Goal: Transaction & Acquisition: Obtain resource

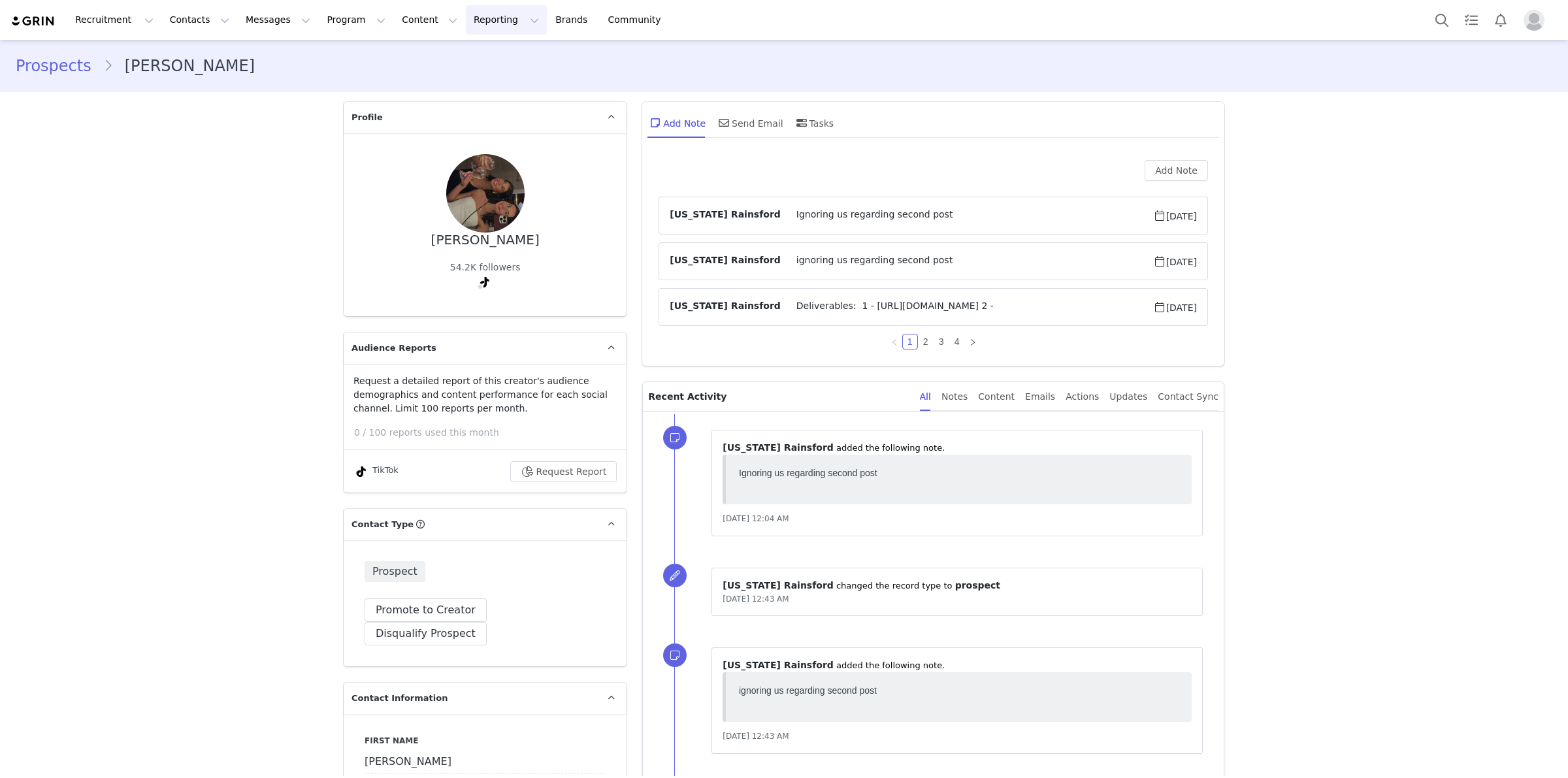
click at [466, 28] on button "Reporting Reporting" at bounding box center [506, 19] width 81 height 30
click at [459, 87] on p "Report Builder" at bounding box center [460, 81] width 66 height 14
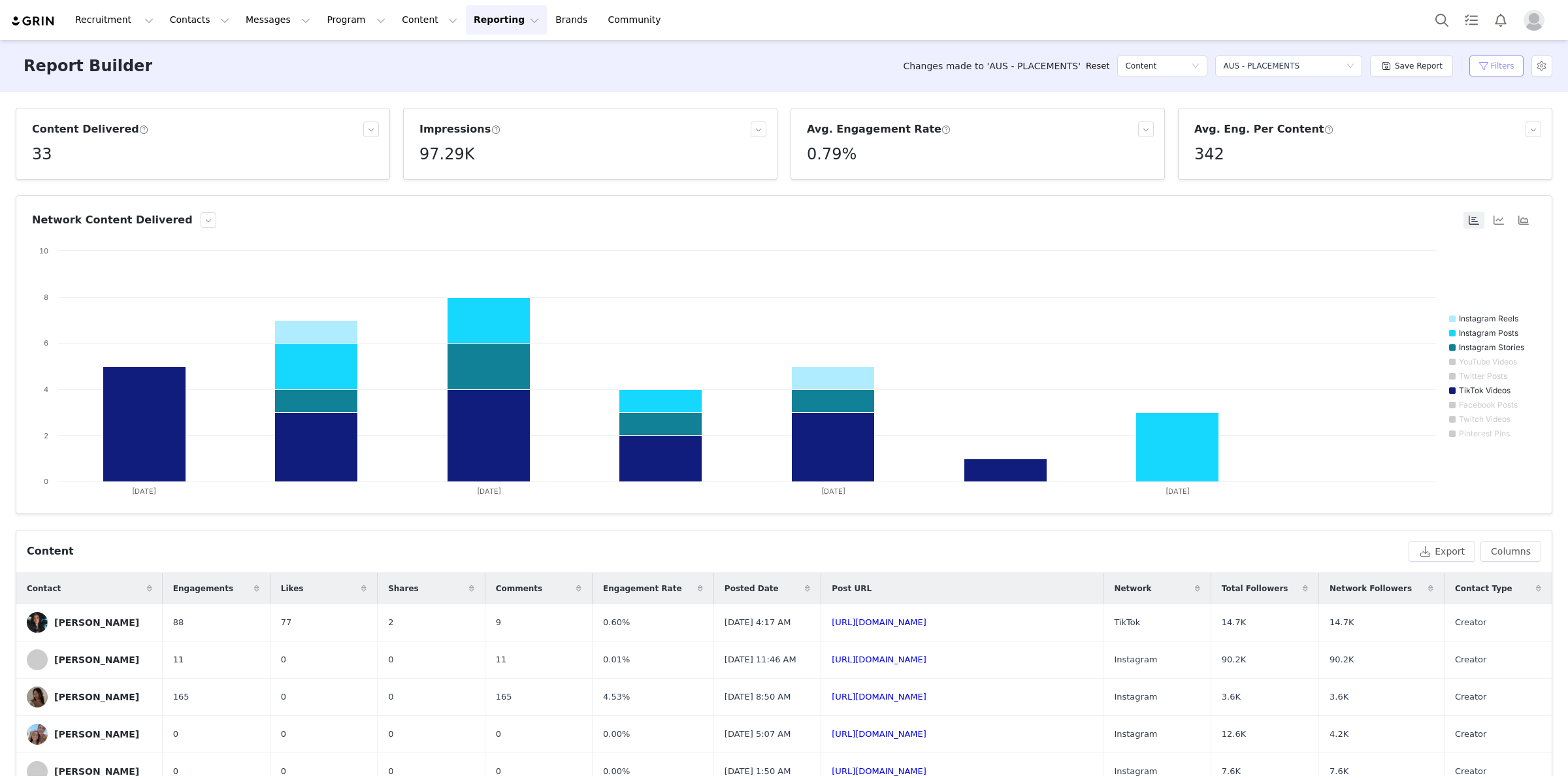
click at [1478, 66] on button "Filters" at bounding box center [1497, 66] width 54 height 21
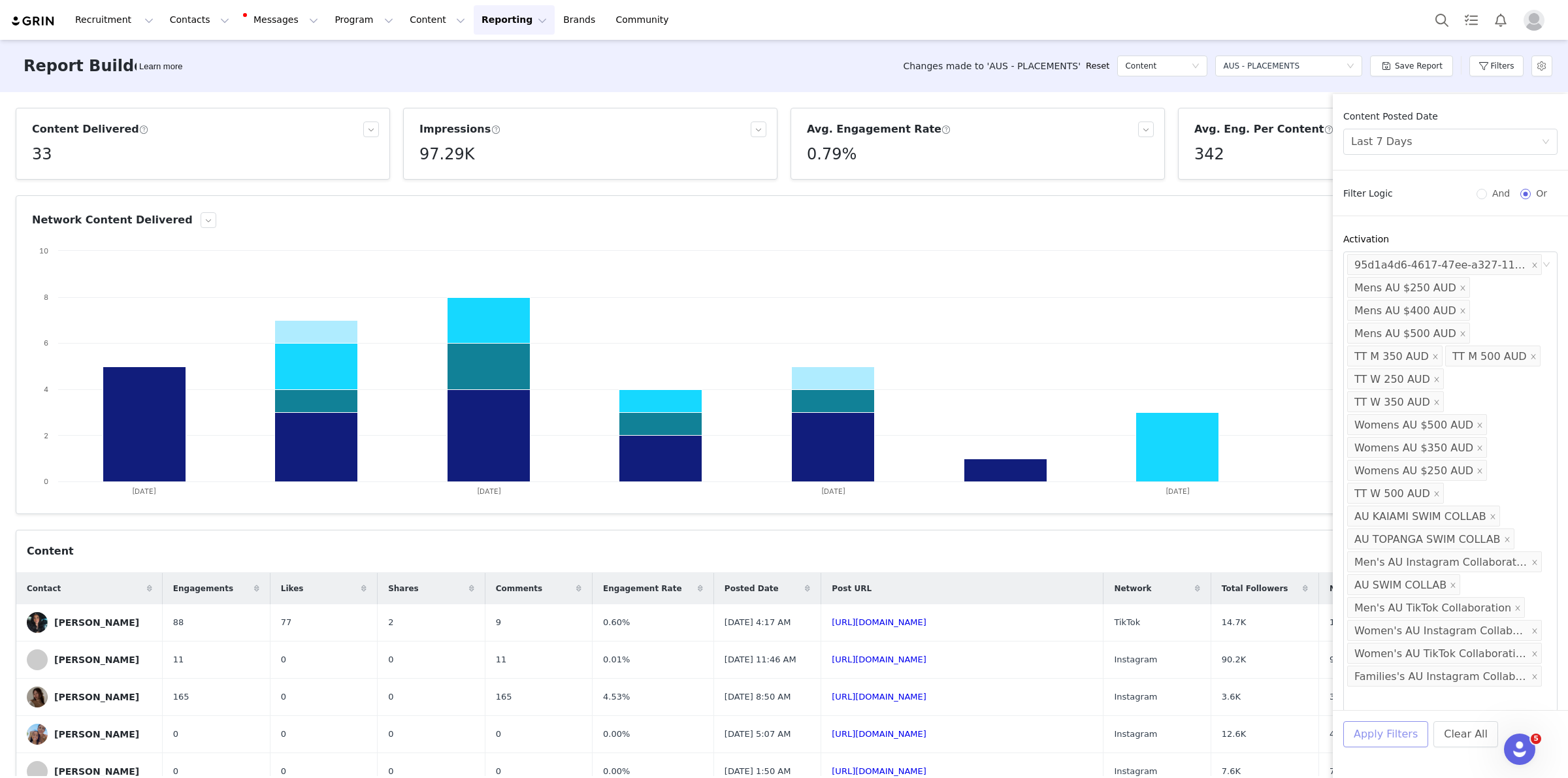
click at [1358, 738] on button "Apply Filters" at bounding box center [1386, 734] width 85 height 26
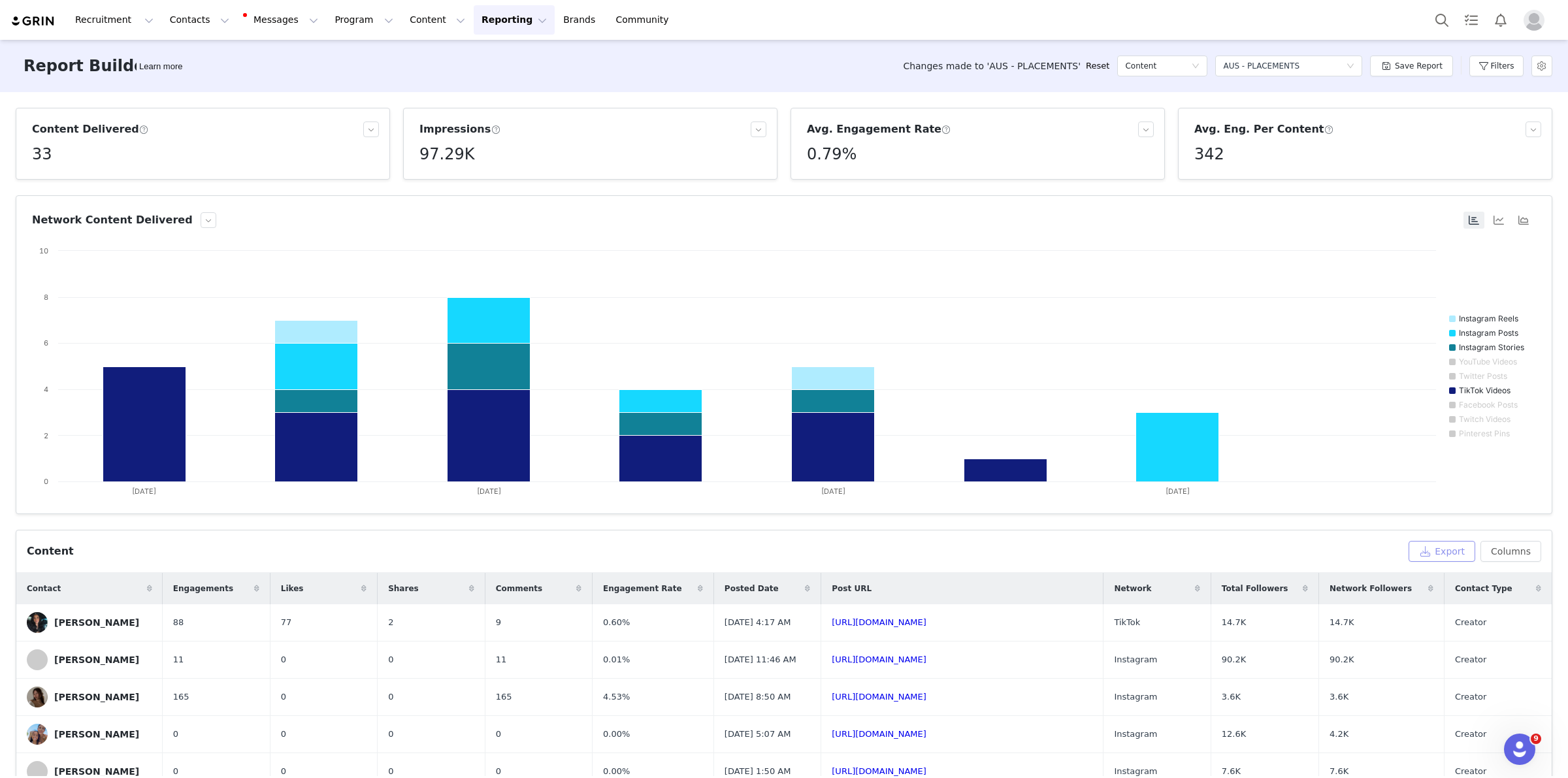
click at [1444, 559] on button "Export" at bounding box center [1442, 551] width 66 height 21
click at [1311, 752] on span "Download" at bounding box center [1311, 750] width 39 height 12
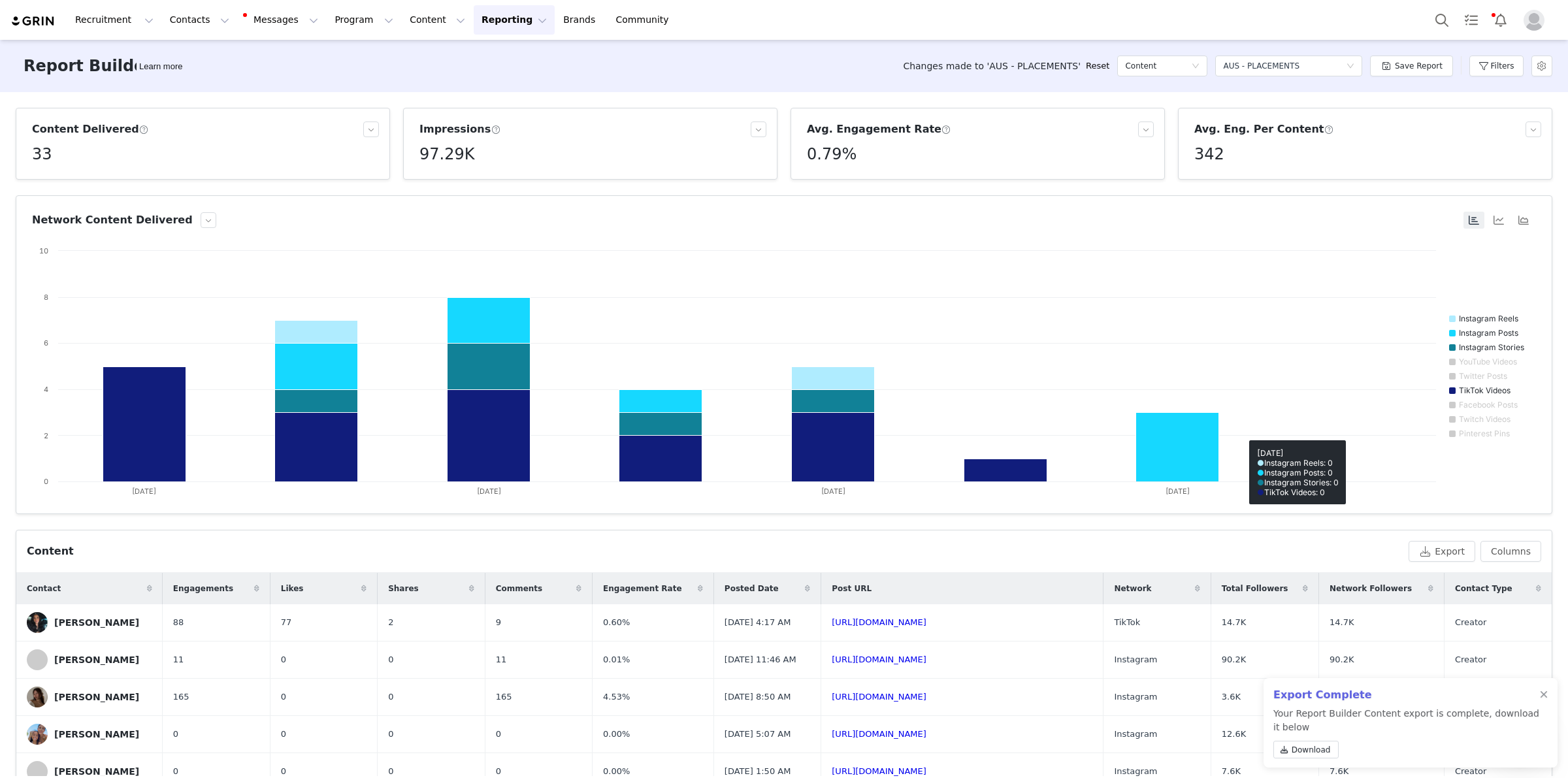
click at [1317, 51] on div "Select a report AUS - PLACEMENTS" at bounding box center [1289, 66] width 147 height 39
click at [1318, 57] on div "Select a report AUS - PLACEMENTS" at bounding box center [1285, 66] width 123 height 19
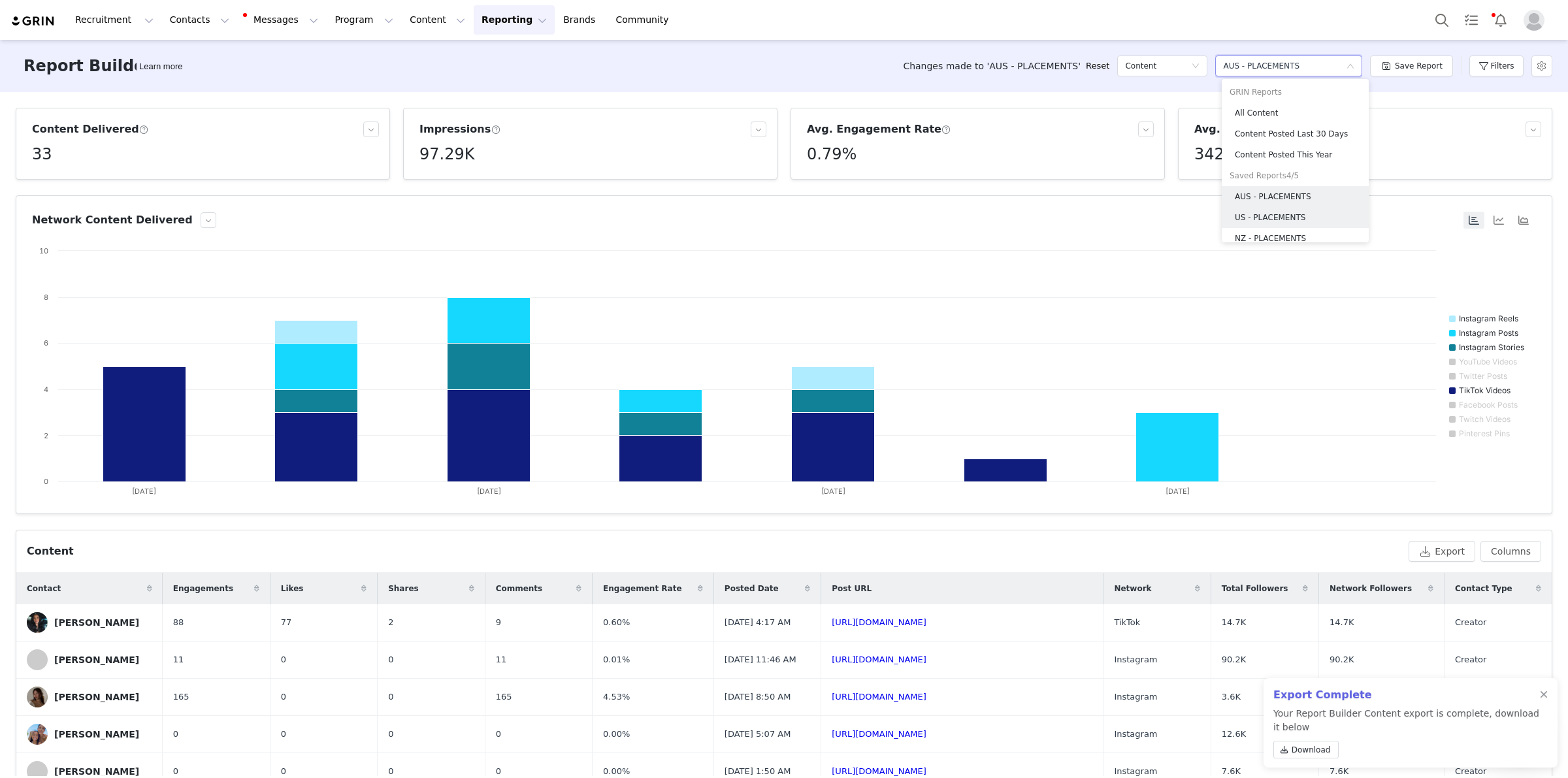
drag, startPoint x: 1259, startPoint y: 213, endPoint x: 1347, endPoint y: 177, distance: 95.1
click at [1259, 214] on h5 "US - PLACEMENTS" at bounding box center [1270, 218] width 71 height 14
radio input "true"
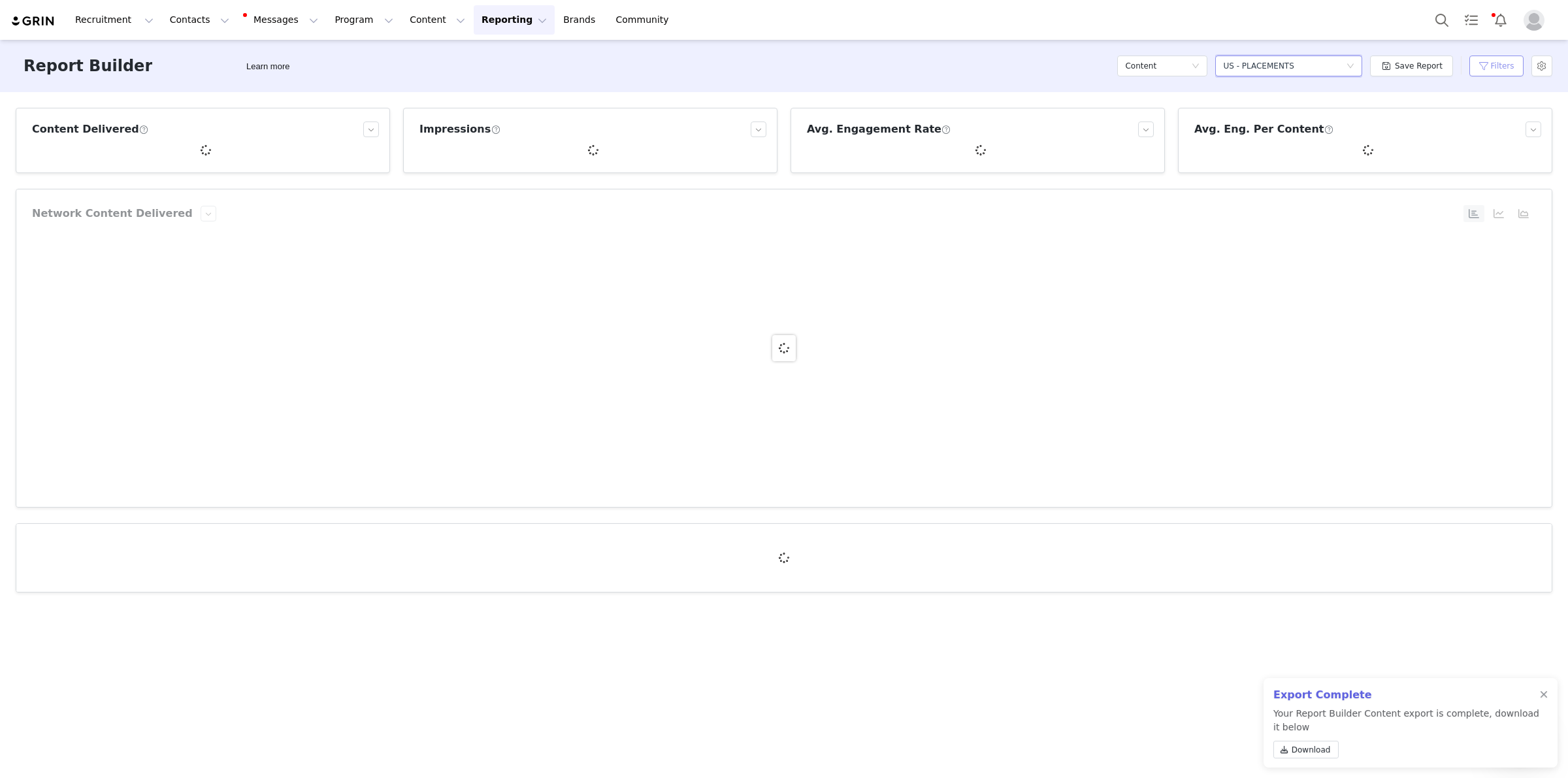
click at [1492, 56] on button "Filters" at bounding box center [1497, 66] width 54 height 21
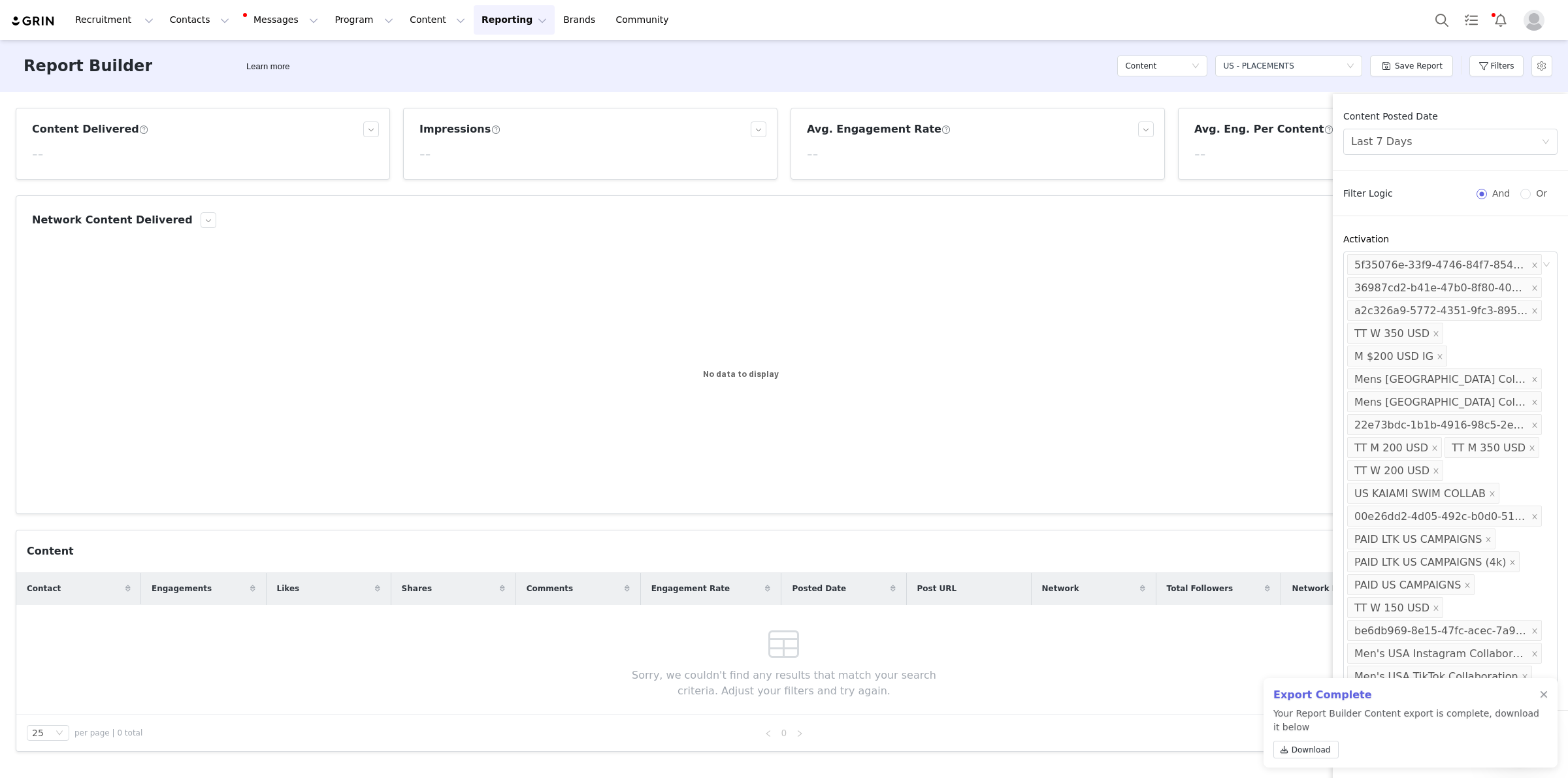
click at [1531, 191] on span "Or" at bounding box center [1542, 193] width 22 height 10
click at [1528, 191] on input "Or" at bounding box center [1525, 194] width 10 height 10
radio input "true"
radio input "false"
radio input "true"
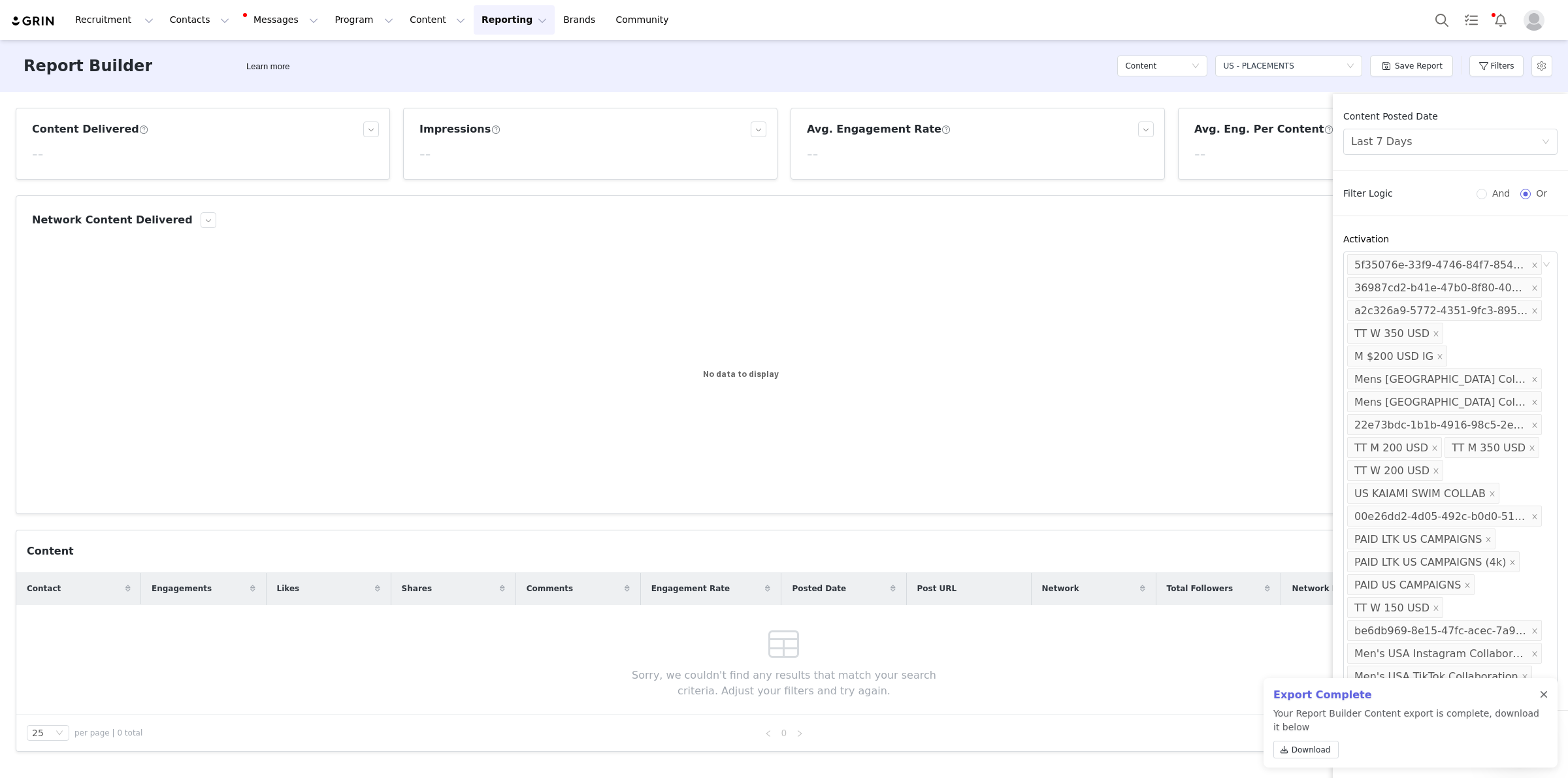
click at [1544, 694] on div at bounding box center [1543, 695] width 8 height 10
click at [1363, 733] on button "Apply Filters" at bounding box center [1386, 734] width 85 height 26
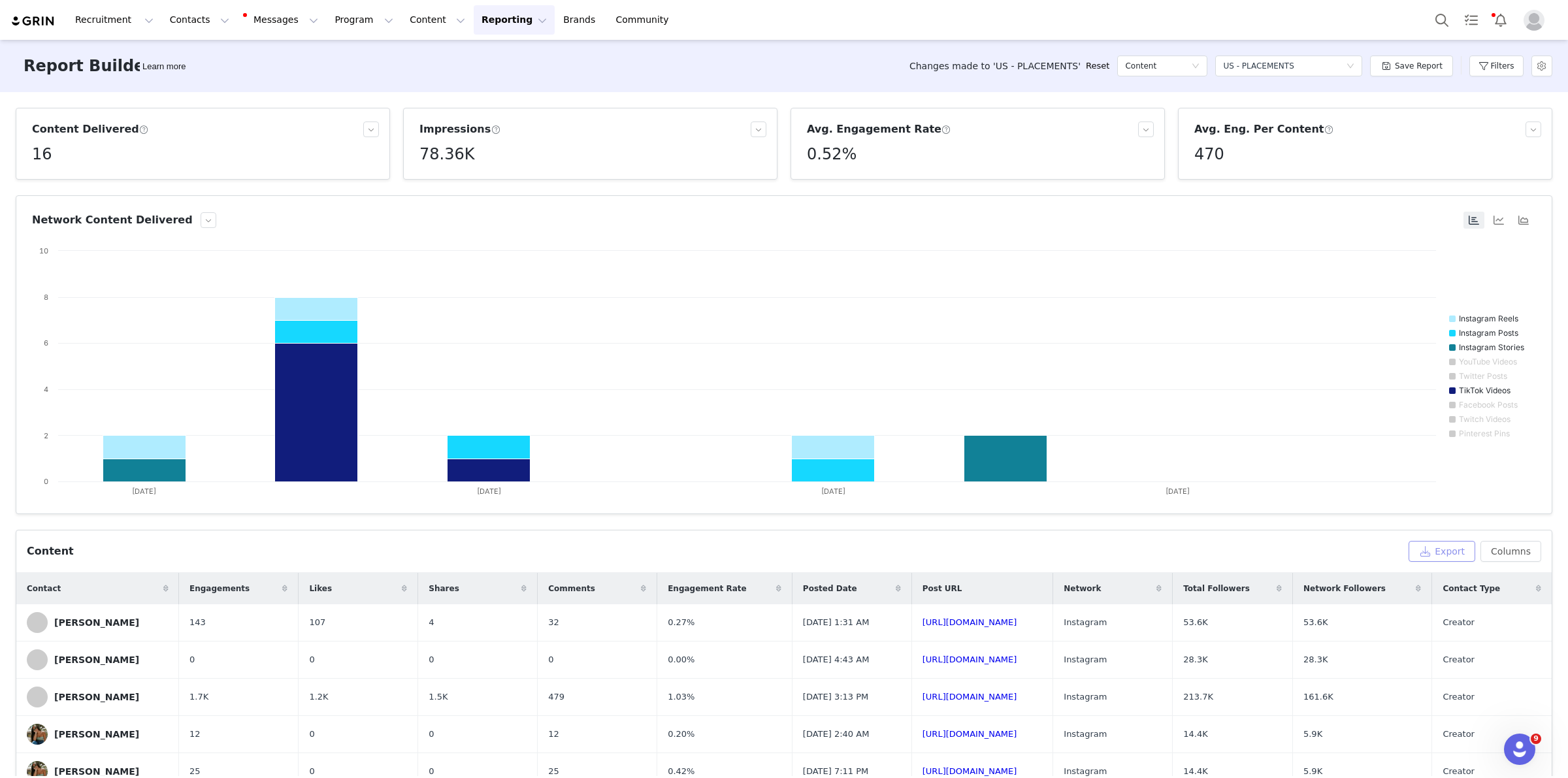
click at [1438, 545] on button "Export" at bounding box center [1442, 551] width 66 height 21
click at [1299, 748] on span "Download" at bounding box center [1311, 750] width 39 height 12
click at [1334, 63] on div "Select a report US - PLACEMENTS" at bounding box center [1285, 66] width 123 height 19
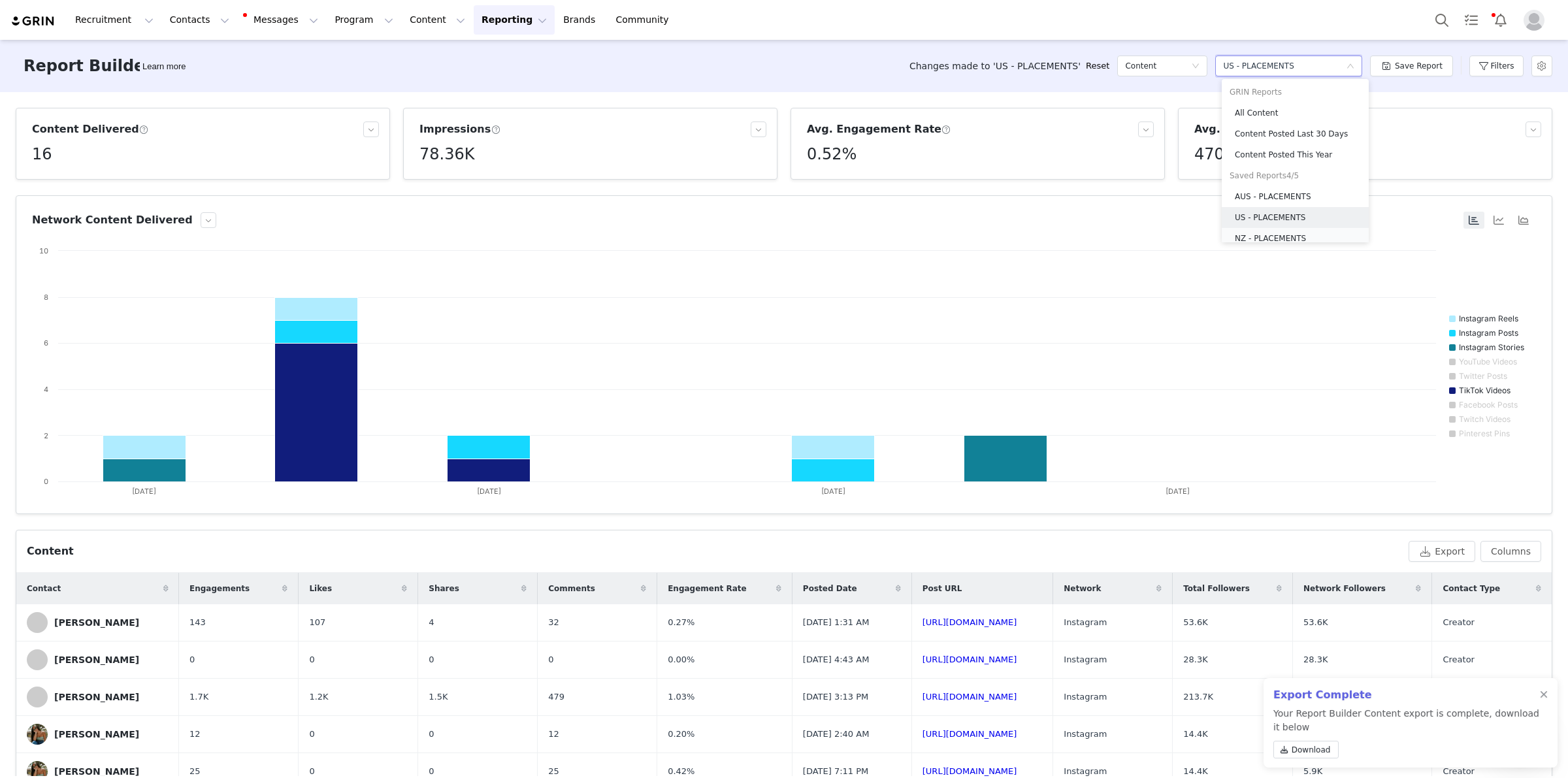
scroll to position [6, 0]
click at [1279, 229] on h5 "NZ - PLACEMENTS" at bounding box center [1270, 232] width 71 height 14
radio input "true"
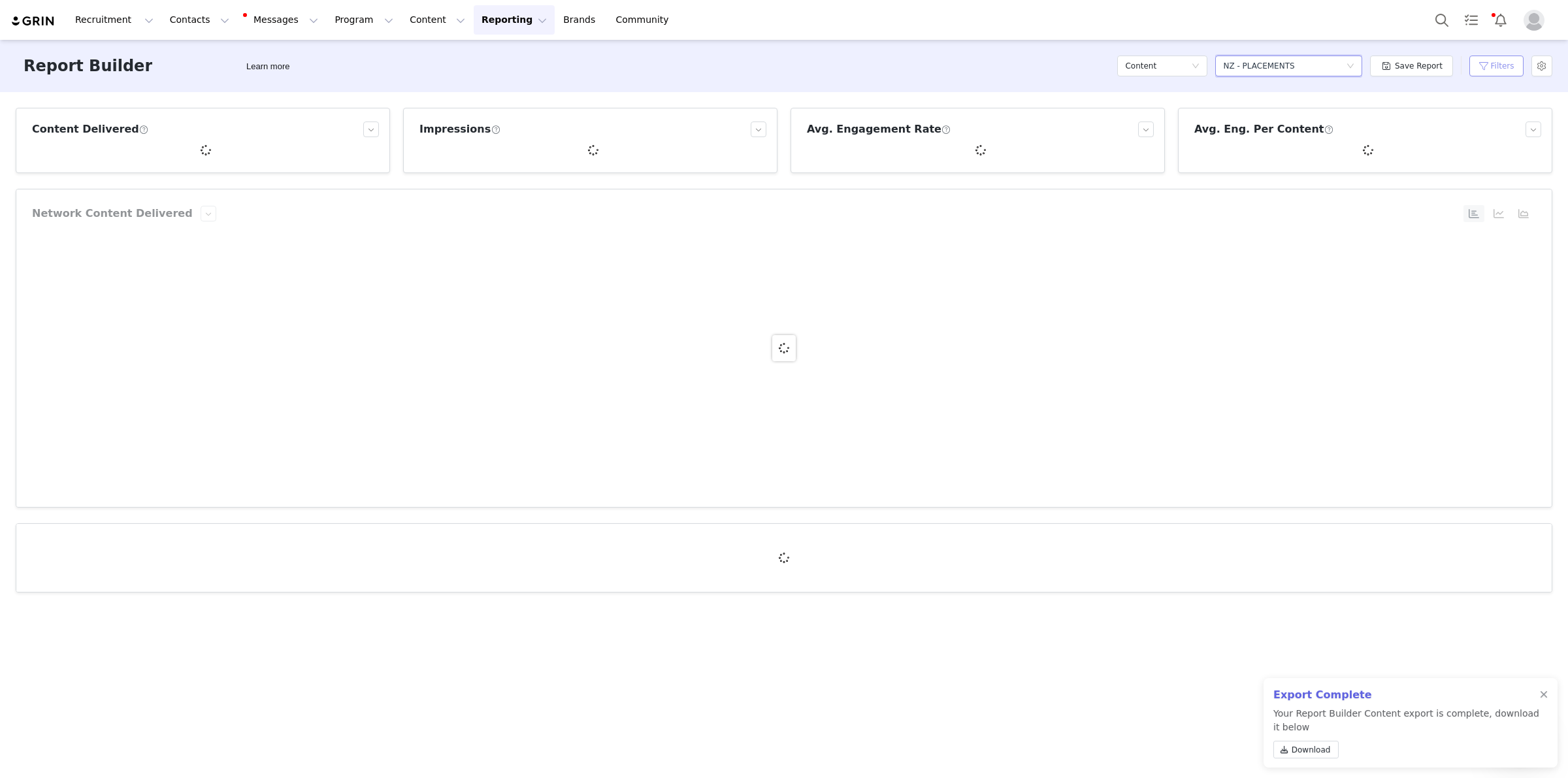
click at [1491, 59] on button "Filters" at bounding box center [1497, 66] width 54 height 21
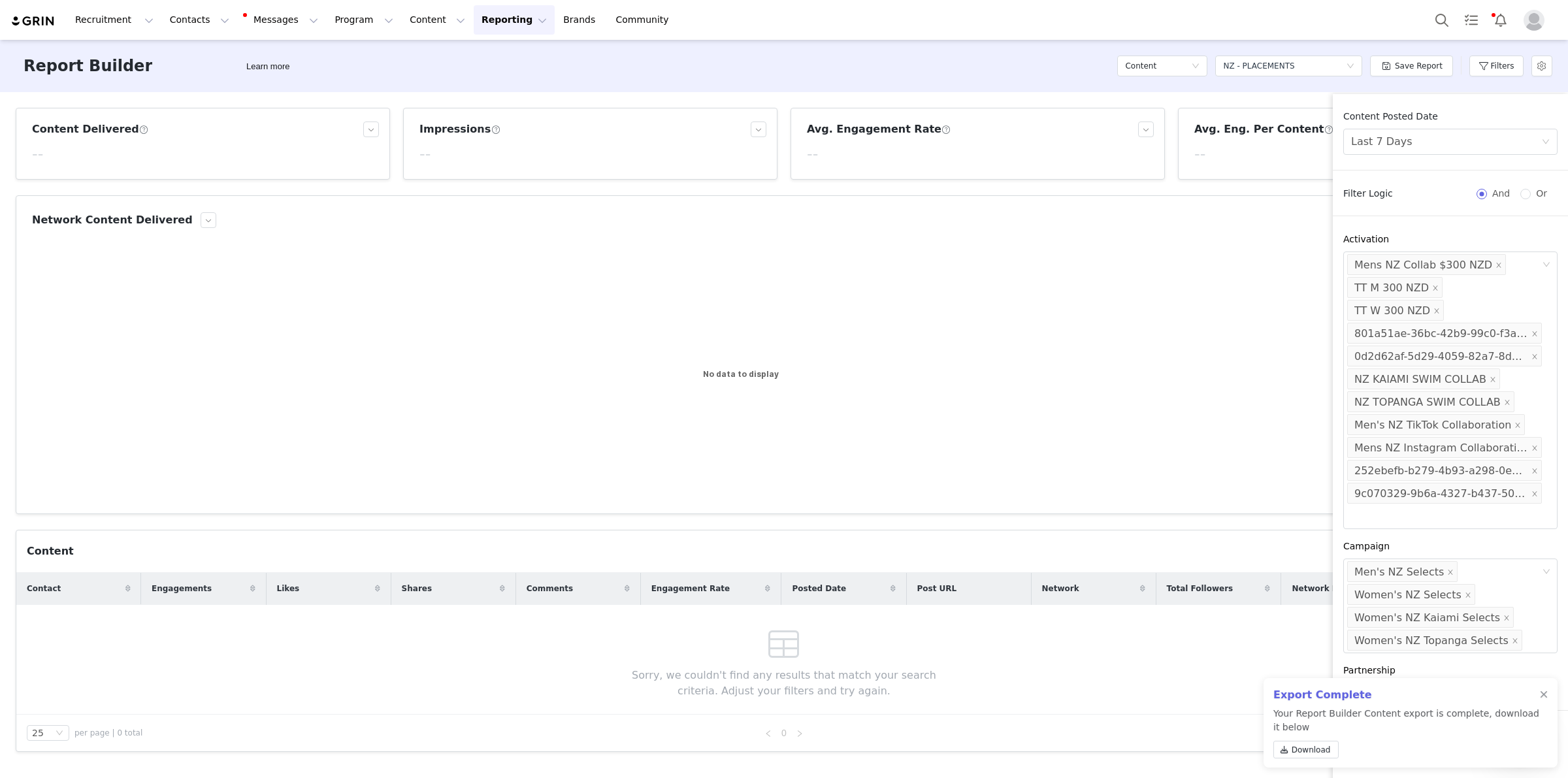
drag, startPoint x: 1512, startPoint y: 187, endPoint x: 1517, endPoint y: 232, distance: 45.3
click at [1520, 188] on label "Or" at bounding box center [1536, 193] width 32 height 14
click at [1520, 189] on input "Or" at bounding box center [1525, 194] width 10 height 10
radio input "true"
radio input "false"
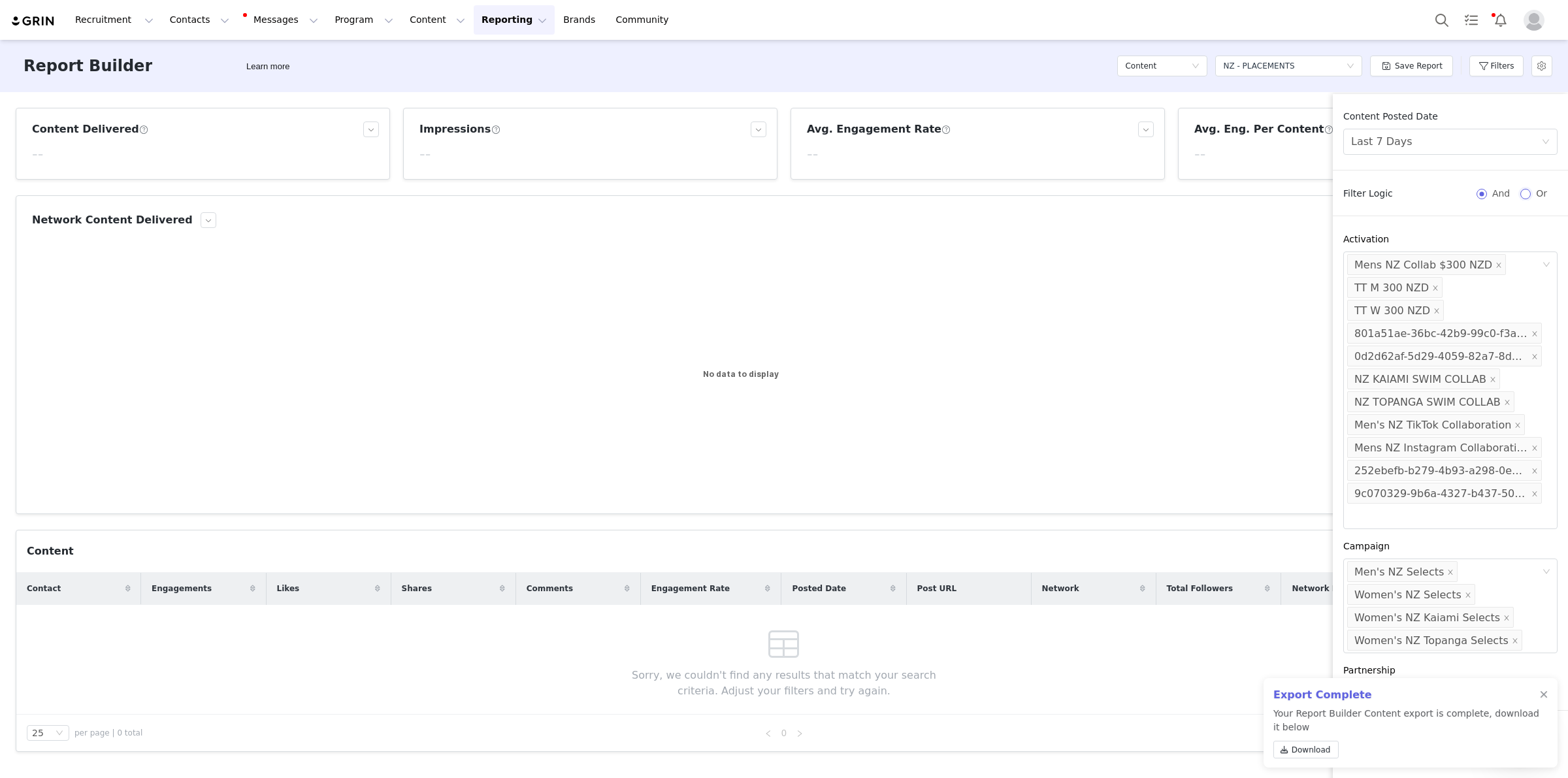
radio input "true"
click at [1546, 694] on div at bounding box center [1543, 695] width 8 height 10
click at [1380, 740] on button "Apply Filters" at bounding box center [1386, 734] width 85 height 26
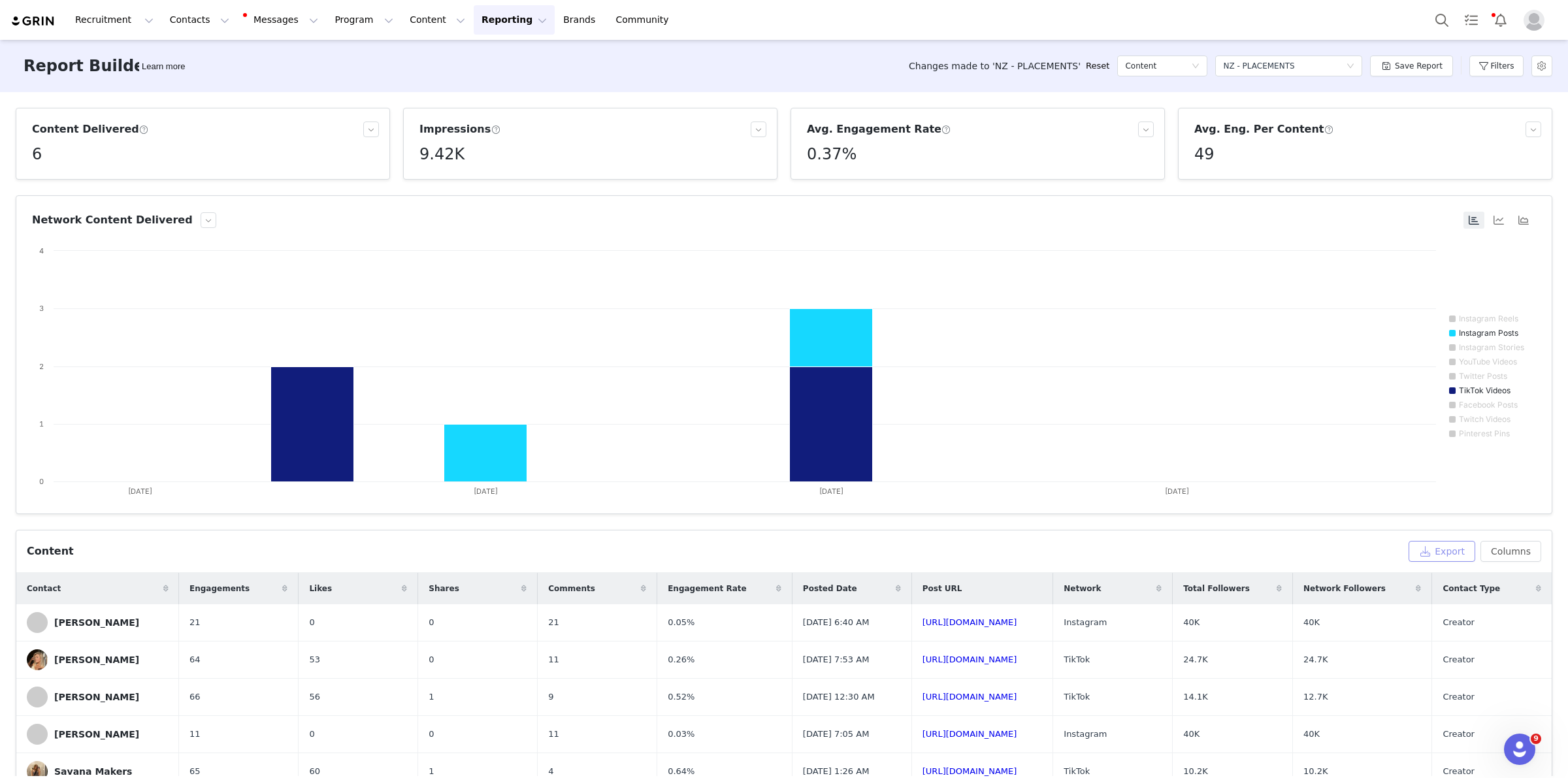
click at [1454, 552] on button "Export" at bounding box center [1442, 551] width 66 height 21
click at [1330, 752] on link "Download" at bounding box center [1306, 749] width 66 height 17
click at [1307, 67] on div "Select a report NZ - PLACEMENTS" at bounding box center [1285, 66] width 123 height 19
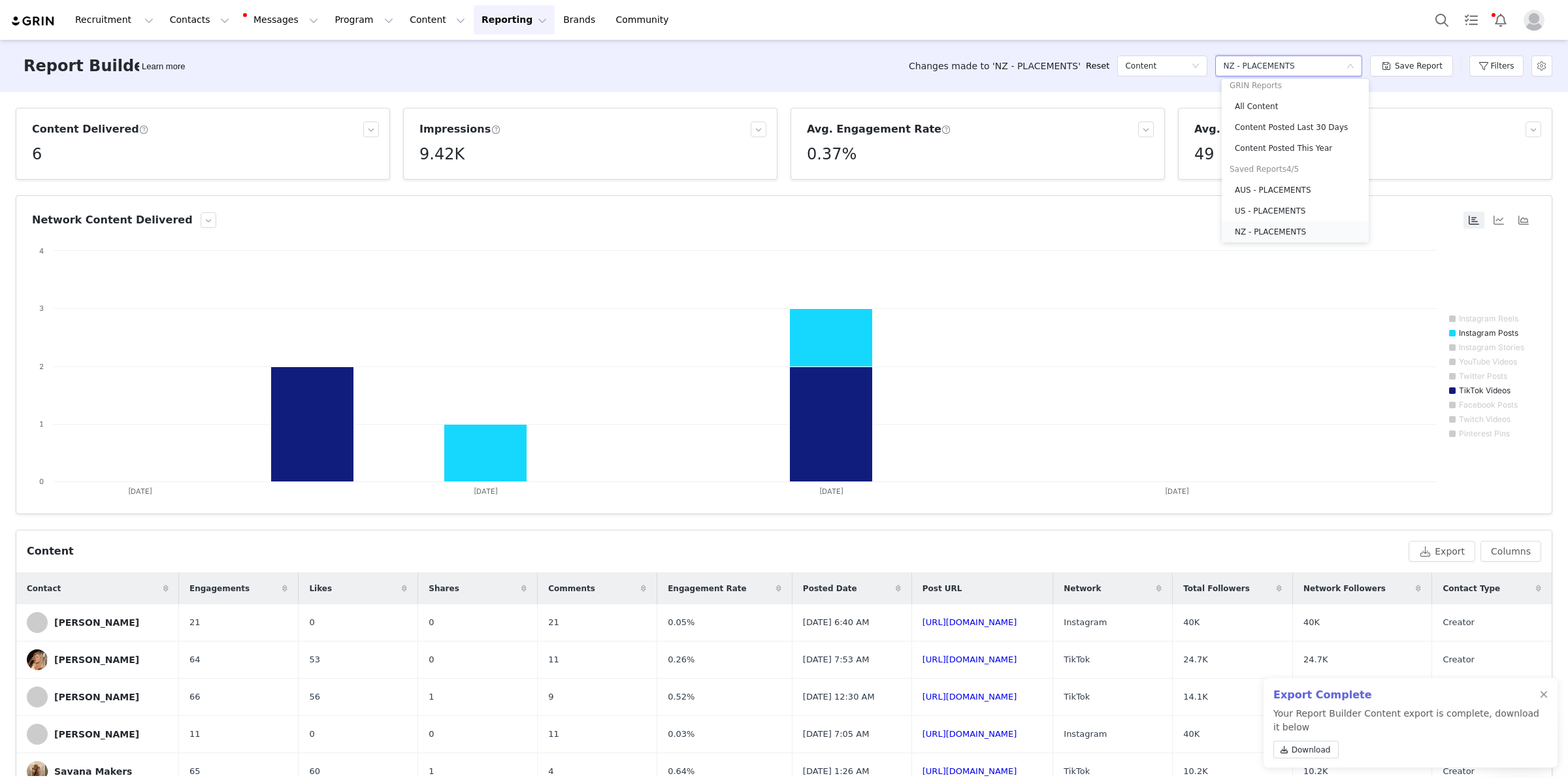
scroll to position [30, 0]
click at [1277, 219] on li "UK - PLACEMENTS" at bounding box center [1295, 229] width 147 height 21
radio input "true"
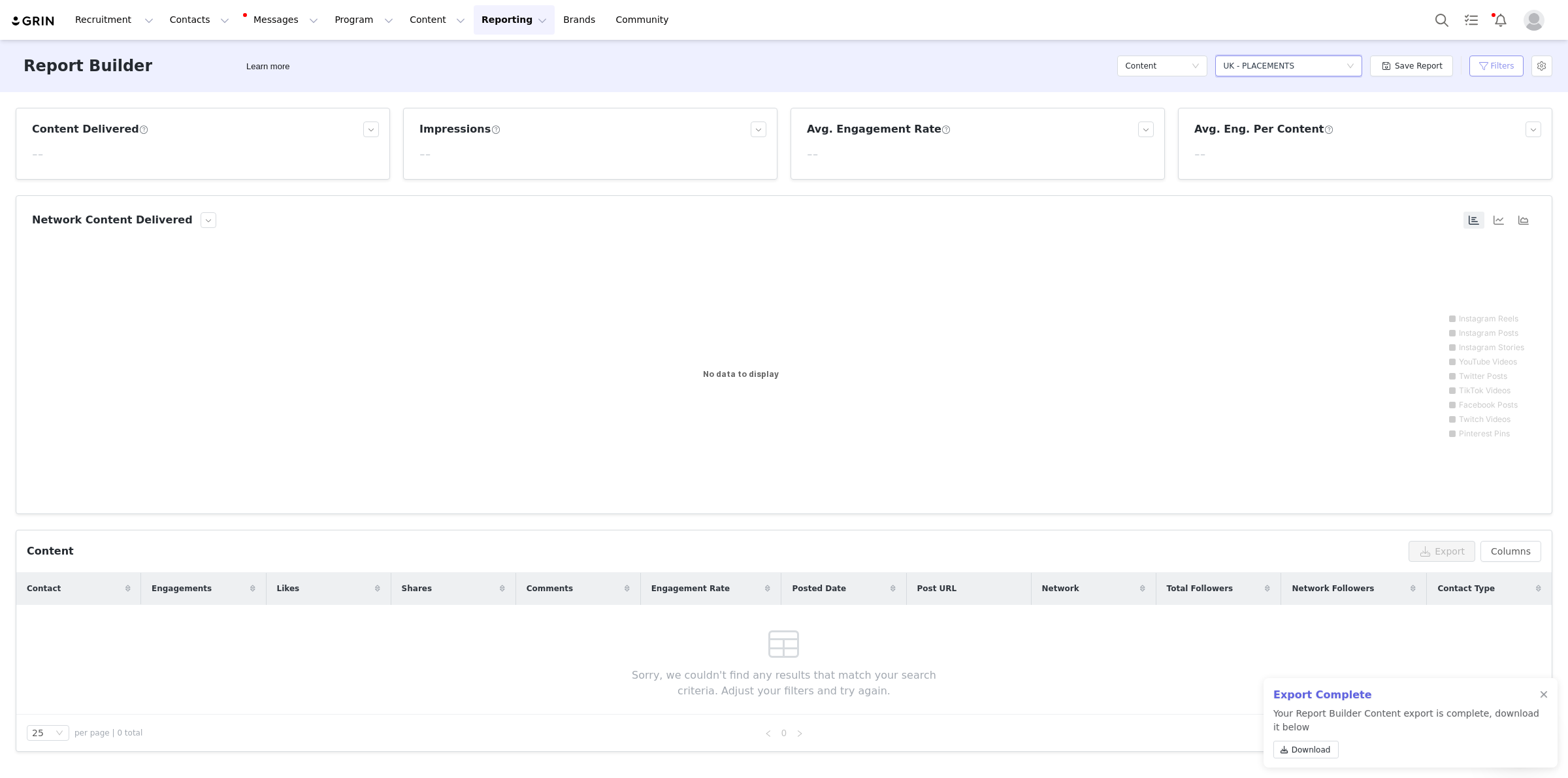
click at [1490, 60] on button "Filters" at bounding box center [1497, 66] width 54 height 21
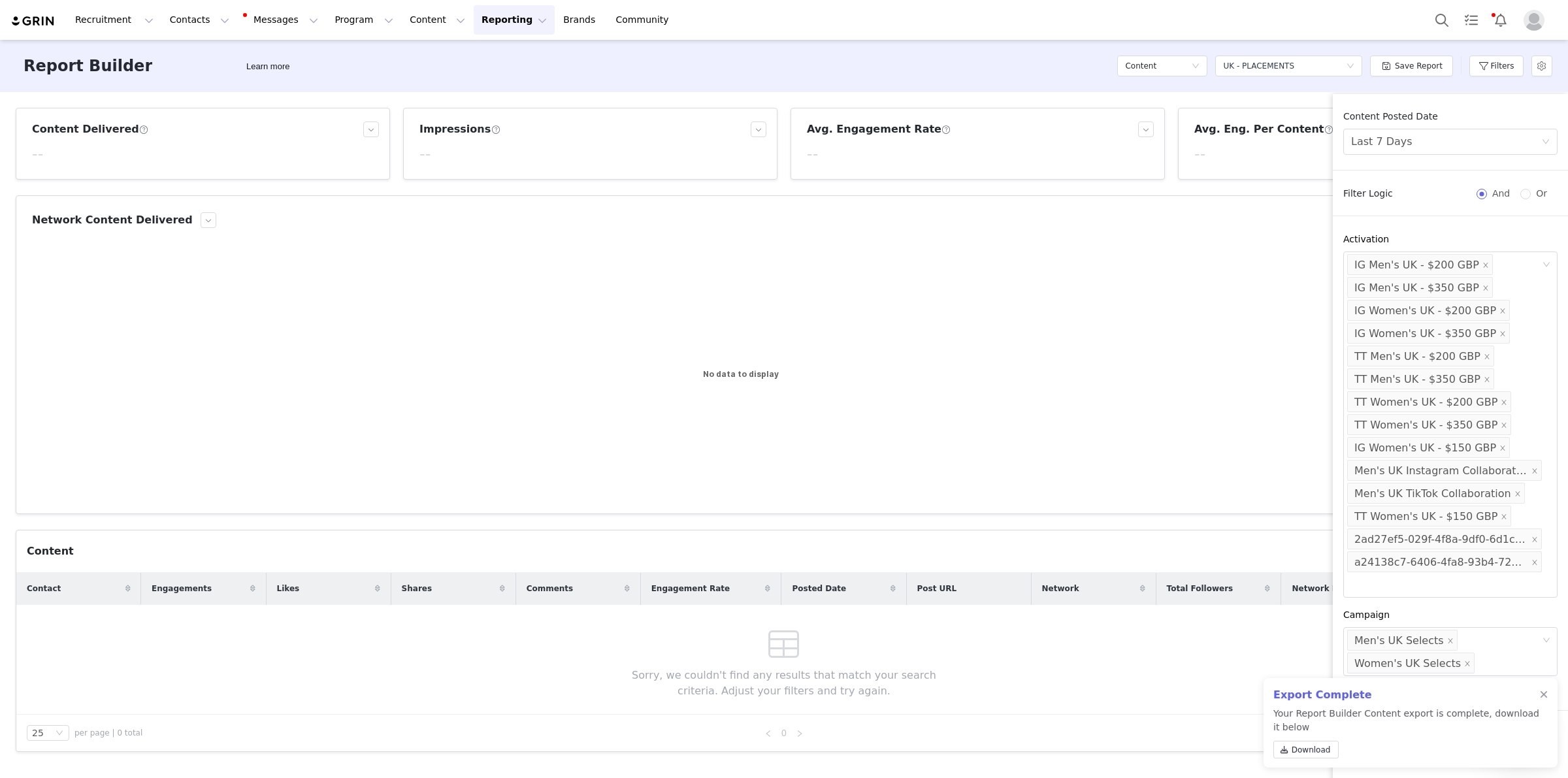
click at [1533, 198] on span "Or" at bounding box center [1542, 193] width 22 height 10
click at [1531, 198] on input "Or" at bounding box center [1525, 194] width 10 height 10
radio input "true"
radio input "false"
radio input "true"
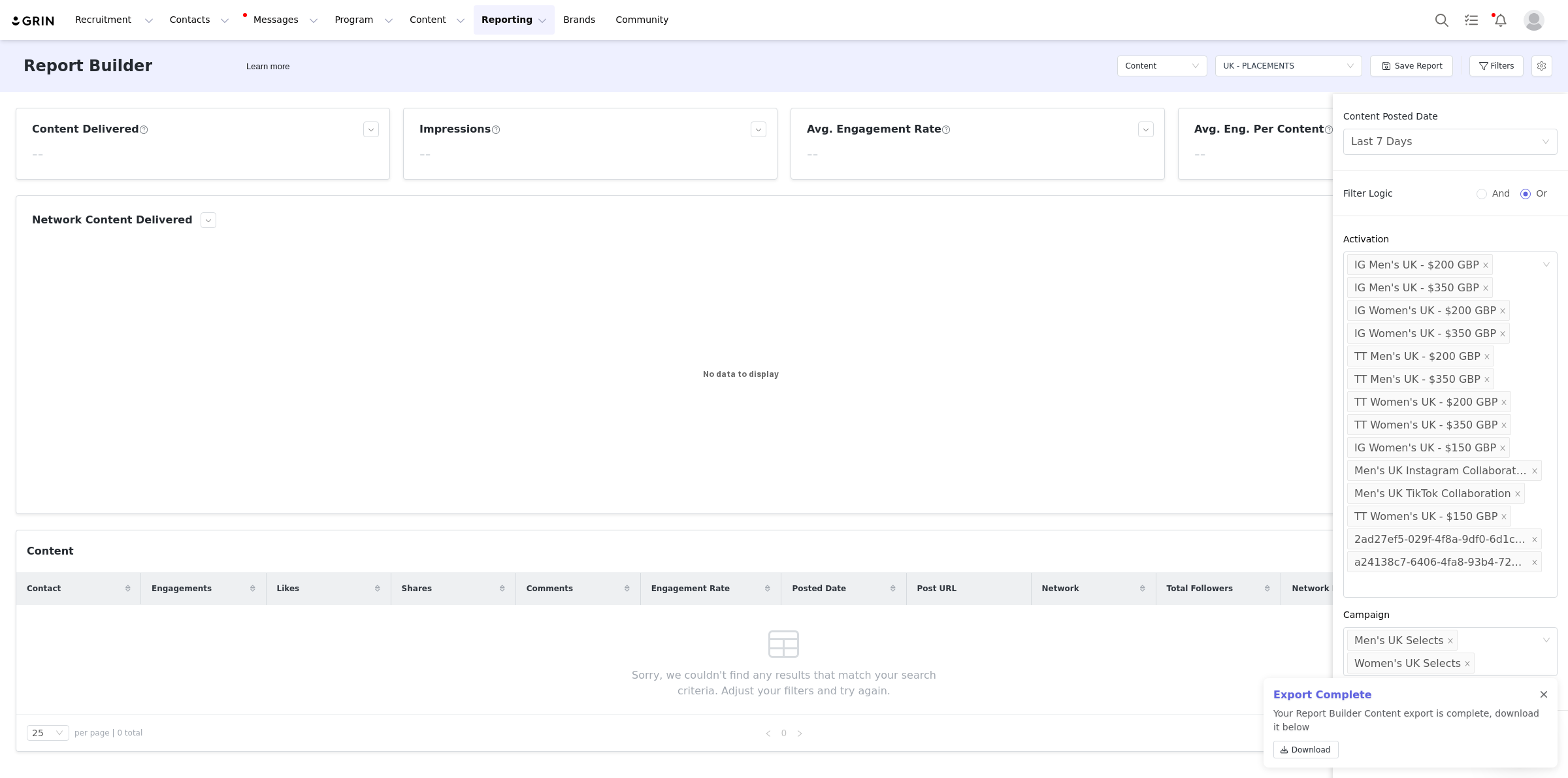
click at [1546, 691] on div at bounding box center [1543, 695] width 8 height 10
click at [1388, 733] on button "Apply Filters" at bounding box center [1386, 734] width 85 height 26
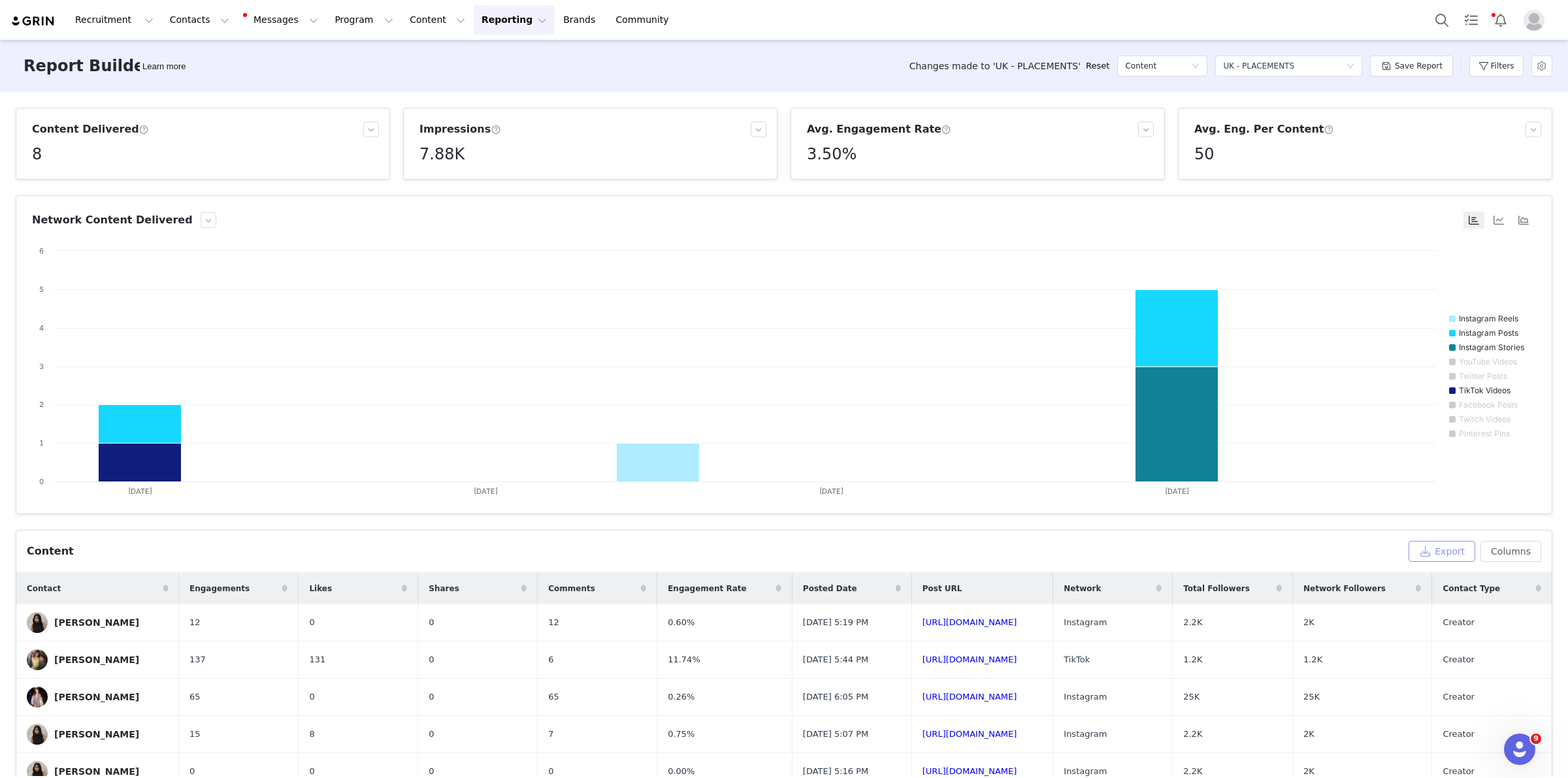
click at [1449, 547] on button "Export" at bounding box center [1442, 551] width 66 height 21
click at [1320, 756] on link "Download" at bounding box center [1306, 749] width 66 height 17
